Goal: Task Accomplishment & Management: Manage account settings

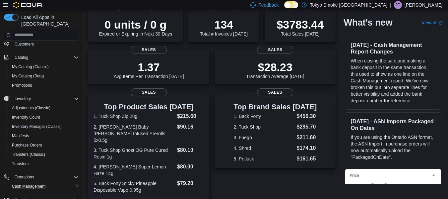
scroll to position [32, 0]
click at [32, 143] on span "Purchase Orders" at bounding box center [27, 145] width 30 height 5
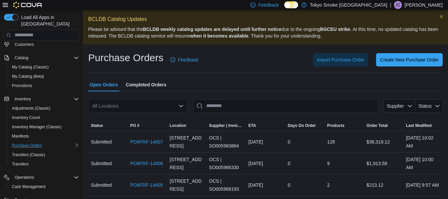
click at [168, 107] on div "All Locations" at bounding box center [137, 105] width 99 height 13
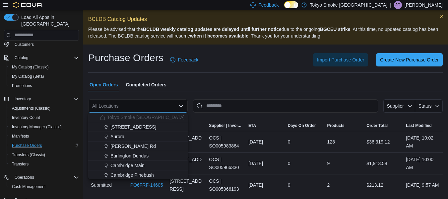
click at [156, 129] on div "[STREET_ADDRESS]" at bounding box center [142, 126] width 84 height 7
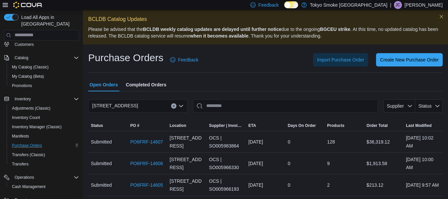
scroll to position [26, 0]
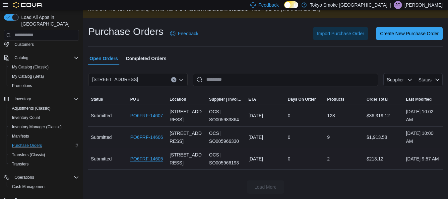
click at [150, 154] on link "PO6FRF-14605" at bounding box center [146, 158] width 33 height 8
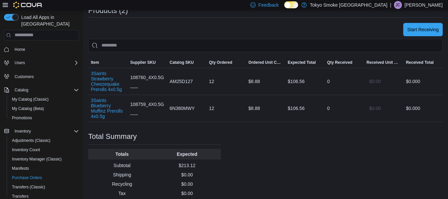
scroll to position [218, 0]
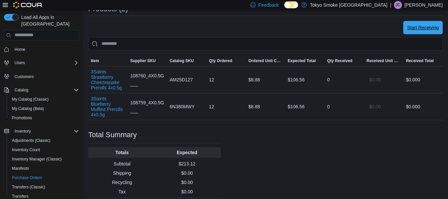
click at [427, 32] on span "Start Receiving" at bounding box center [422, 27] width 31 height 13
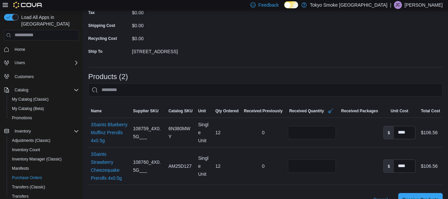
scroll to position [218, 0]
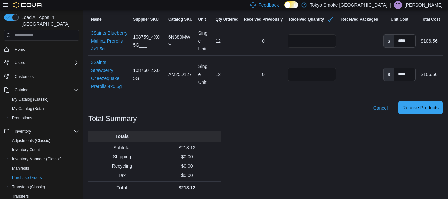
click at [415, 104] on span "Receive Products" at bounding box center [420, 107] width 36 height 13
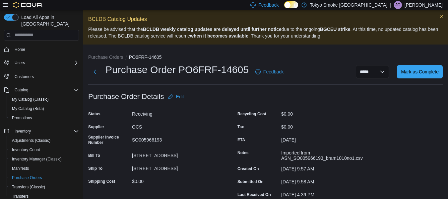
scroll to position [0, 0]
click at [430, 73] on span "Mark as Complete" at bounding box center [420, 71] width 38 height 7
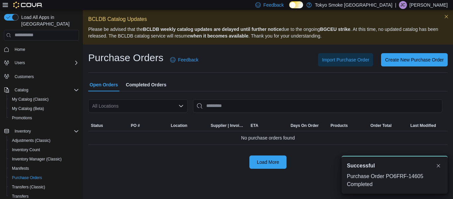
click at [161, 107] on div "All Locations" at bounding box center [137, 105] width 99 height 13
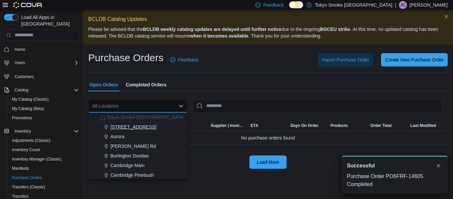
click at [153, 127] on div "[STREET_ADDRESS]" at bounding box center [142, 126] width 84 height 7
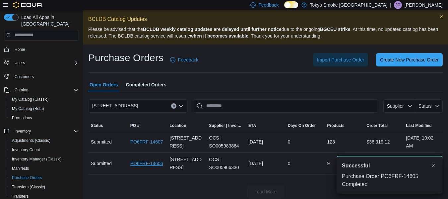
click at [156, 163] on link "PO6FRF-14606" at bounding box center [146, 163] width 33 height 8
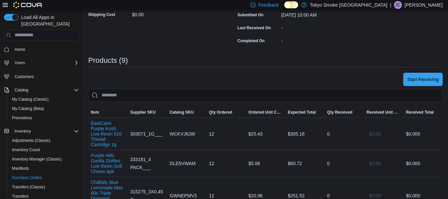
scroll to position [184, 0]
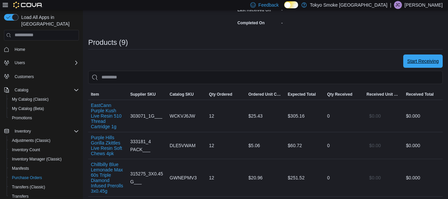
click at [415, 62] on span "Start Receiving" at bounding box center [422, 61] width 31 height 7
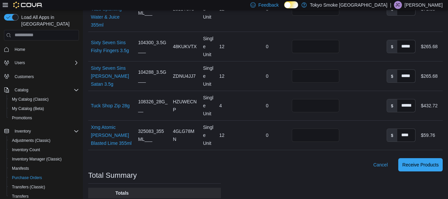
scroll to position [449, 0]
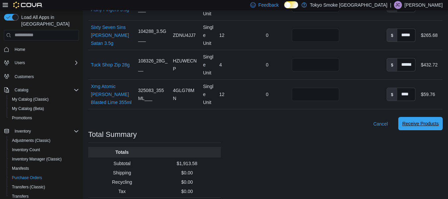
click at [419, 117] on span "Receive Products" at bounding box center [420, 123] width 36 height 13
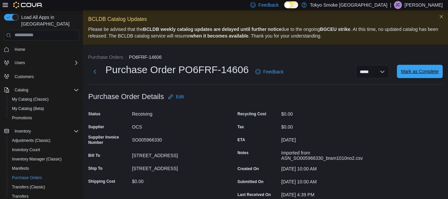
click at [423, 72] on span "Mark as Complete" at bounding box center [420, 71] width 38 height 7
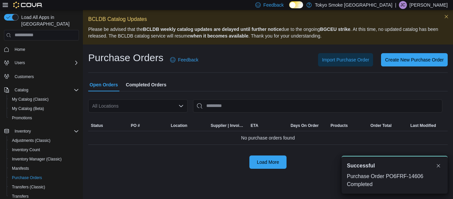
click at [150, 106] on div "All Locations" at bounding box center [137, 105] width 99 height 13
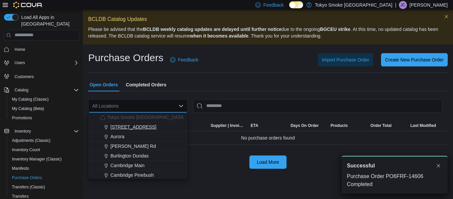
click at [150, 126] on span "[STREET_ADDRESS]" at bounding box center [133, 126] width 46 height 7
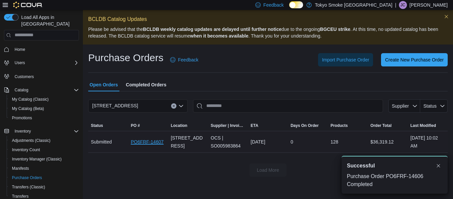
click at [146, 141] on link "PO6FRF-14607" at bounding box center [147, 142] width 33 height 8
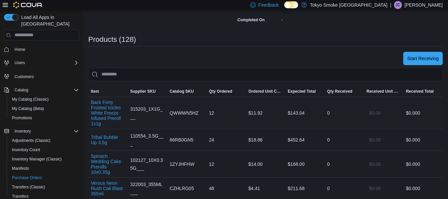
scroll to position [187, 0]
click at [435, 62] on span "Start Receiving" at bounding box center [422, 58] width 31 height 13
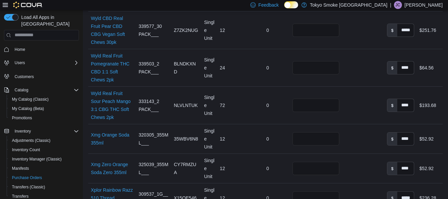
scroll to position [4246, 0]
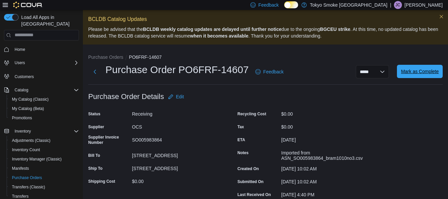
click at [429, 72] on span "Mark as Complete" at bounding box center [420, 71] width 38 height 7
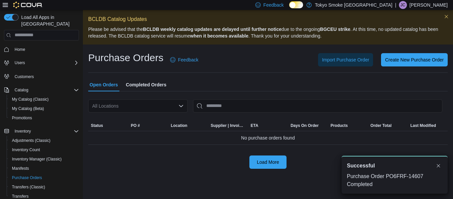
click at [133, 105] on div "All Locations" at bounding box center [137, 105] width 99 height 13
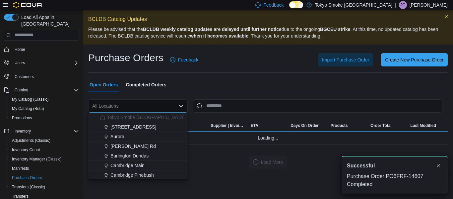
click at [142, 127] on span "[STREET_ADDRESS]" at bounding box center [133, 126] width 46 height 7
